Goal: Check status: Check status

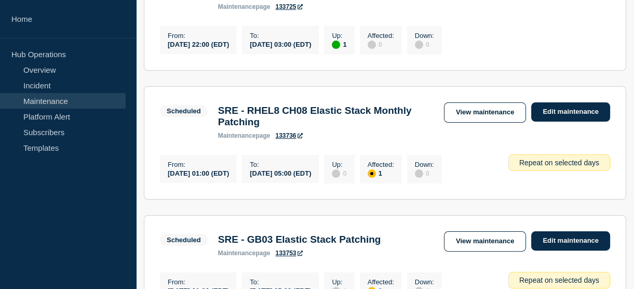
click at [56, 99] on link "Maintenance" at bounding box center [63, 101] width 126 height 16
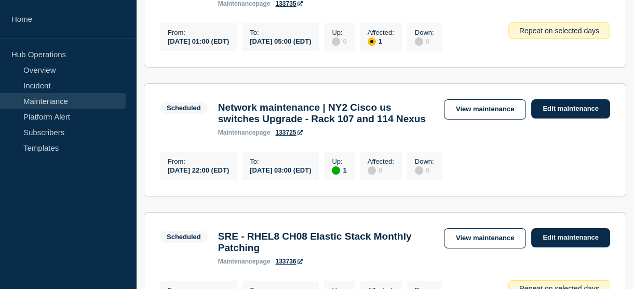
scroll to position [451, 0]
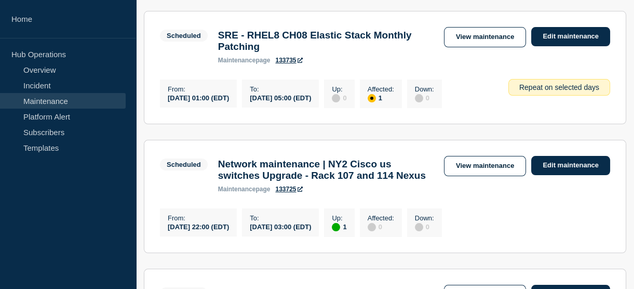
click at [25, 105] on link "Maintenance" at bounding box center [63, 101] width 126 height 16
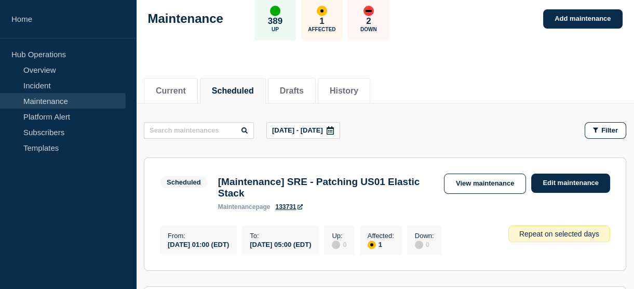
scroll to position [0, 0]
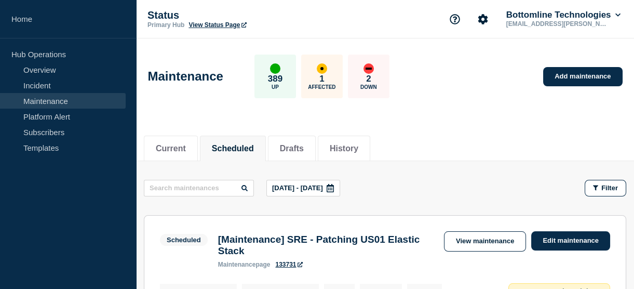
click at [340, 184] on div at bounding box center [330, 188] width 19 height 16
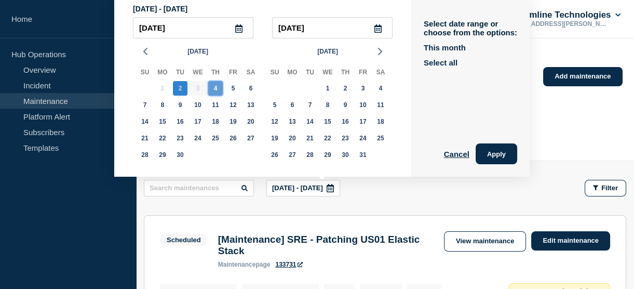
click at [215, 90] on div "4" at bounding box center [215, 88] width 15 height 15
type input "[DATE]"
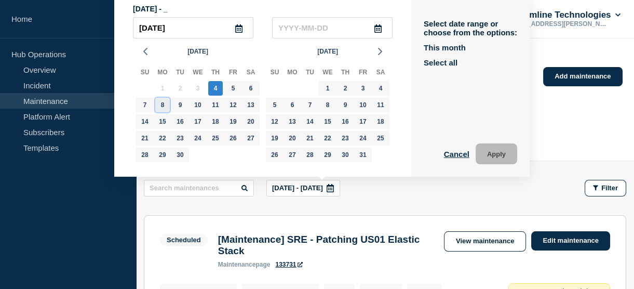
click at [162, 103] on div "8" at bounding box center [162, 105] width 15 height 15
type input "[DATE]"
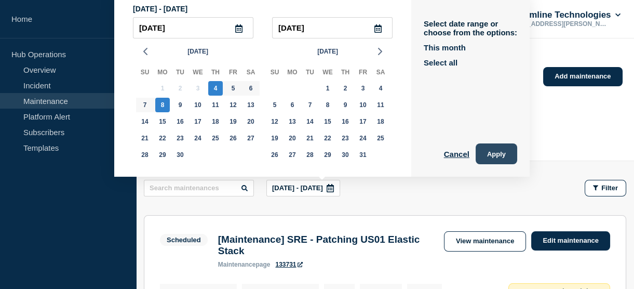
click at [488, 152] on button "Apply" at bounding box center [497, 153] width 42 height 21
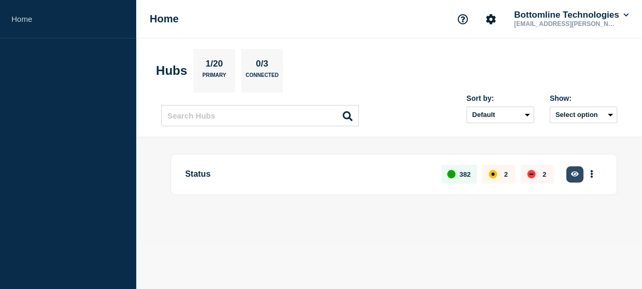
click at [568, 169] on button "button" at bounding box center [574, 174] width 17 height 16
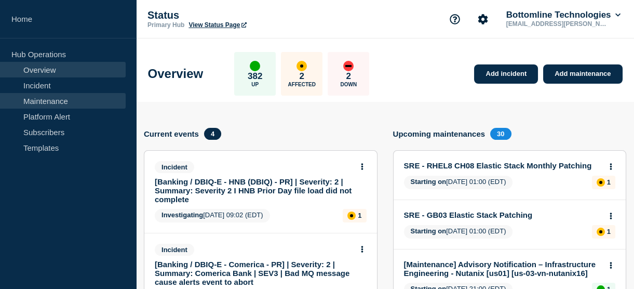
click at [59, 104] on link "Maintenance" at bounding box center [63, 101] width 126 height 16
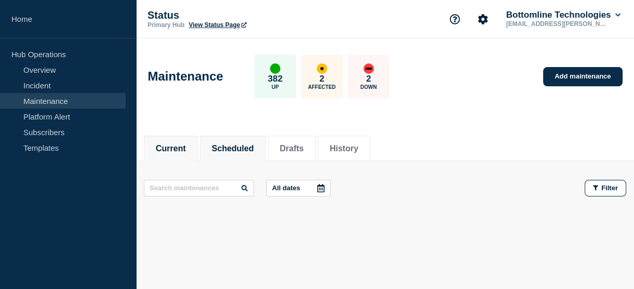
click at [240, 147] on button "Scheduled" at bounding box center [233, 148] width 42 height 9
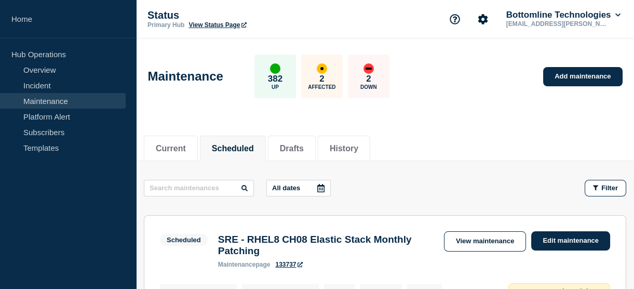
click at [327, 192] on div at bounding box center [321, 188] width 19 height 16
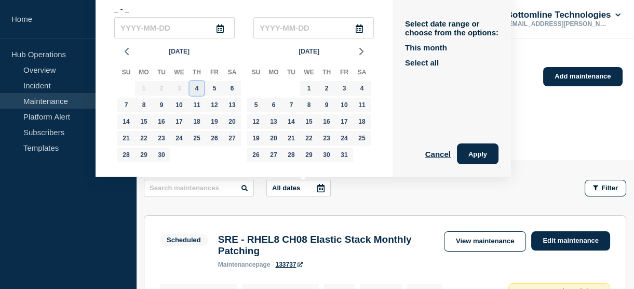
click at [197, 87] on div "4" at bounding box center [197, 88] width 15 height 15
type input "[DATE]"
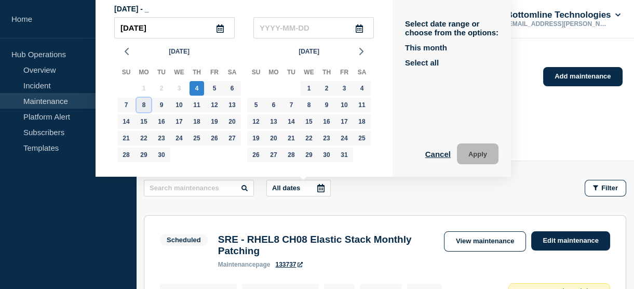
click at [143, 109] on div "8" at bounding box center [144, 105] width 15 height 15
type input "[DATE]"
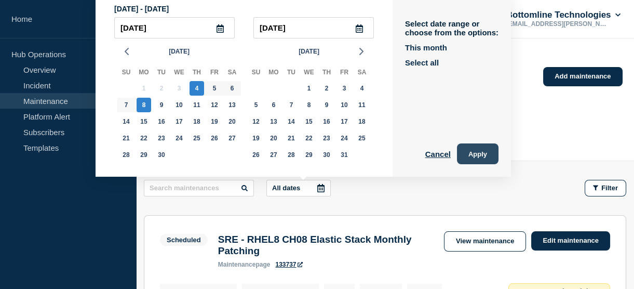
click at [473, 147] on button "Apply" at bounding box center [478, 153] width 42 height 21
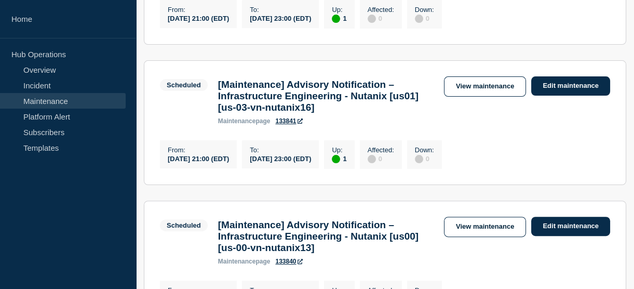
scroll to position [260, 0]
